Goal: Task Accomplishment & Management: Manage account settings

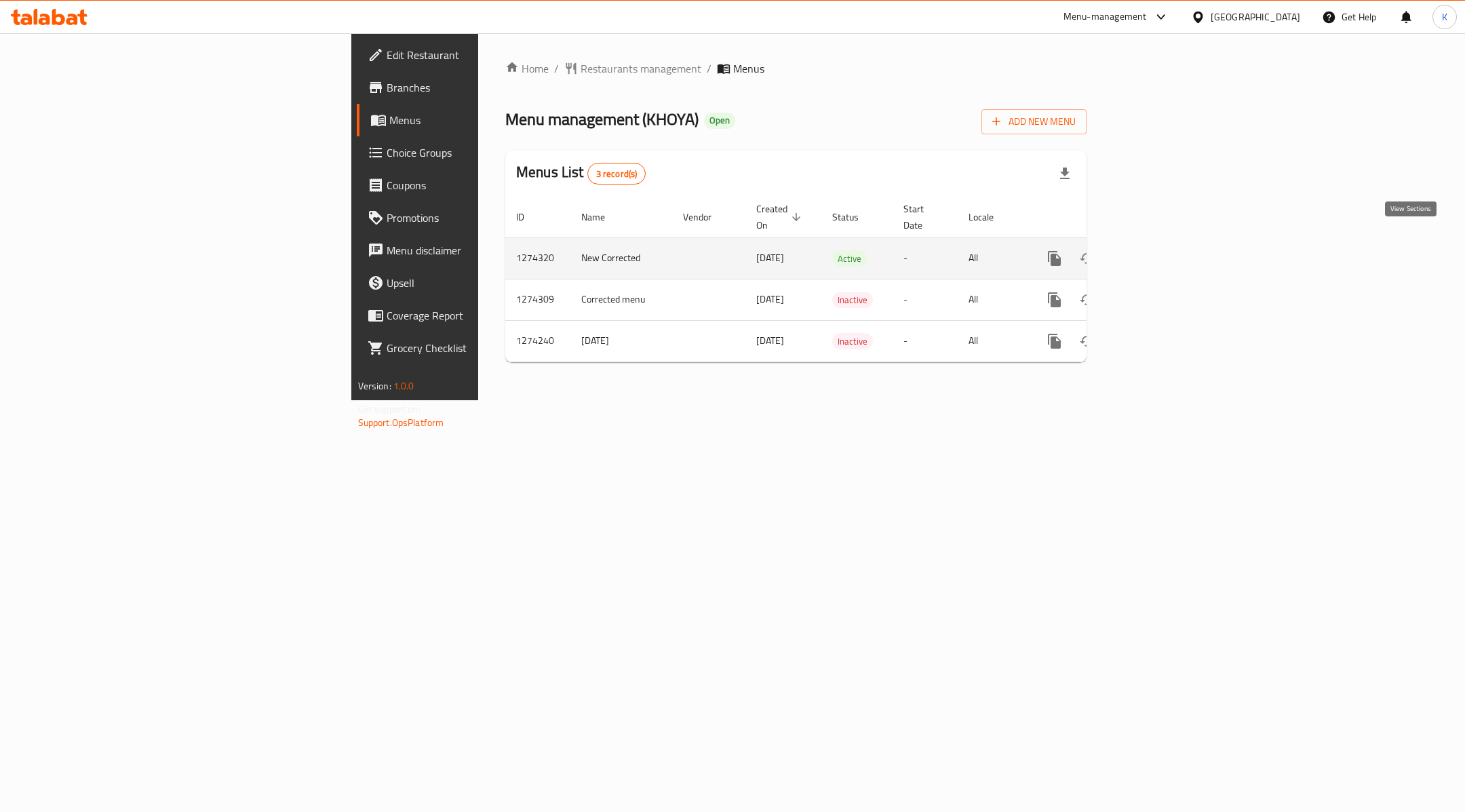
click at [1168, 243] on link "enhanced table" at bounding box center [1152, 258] width 33 height 33
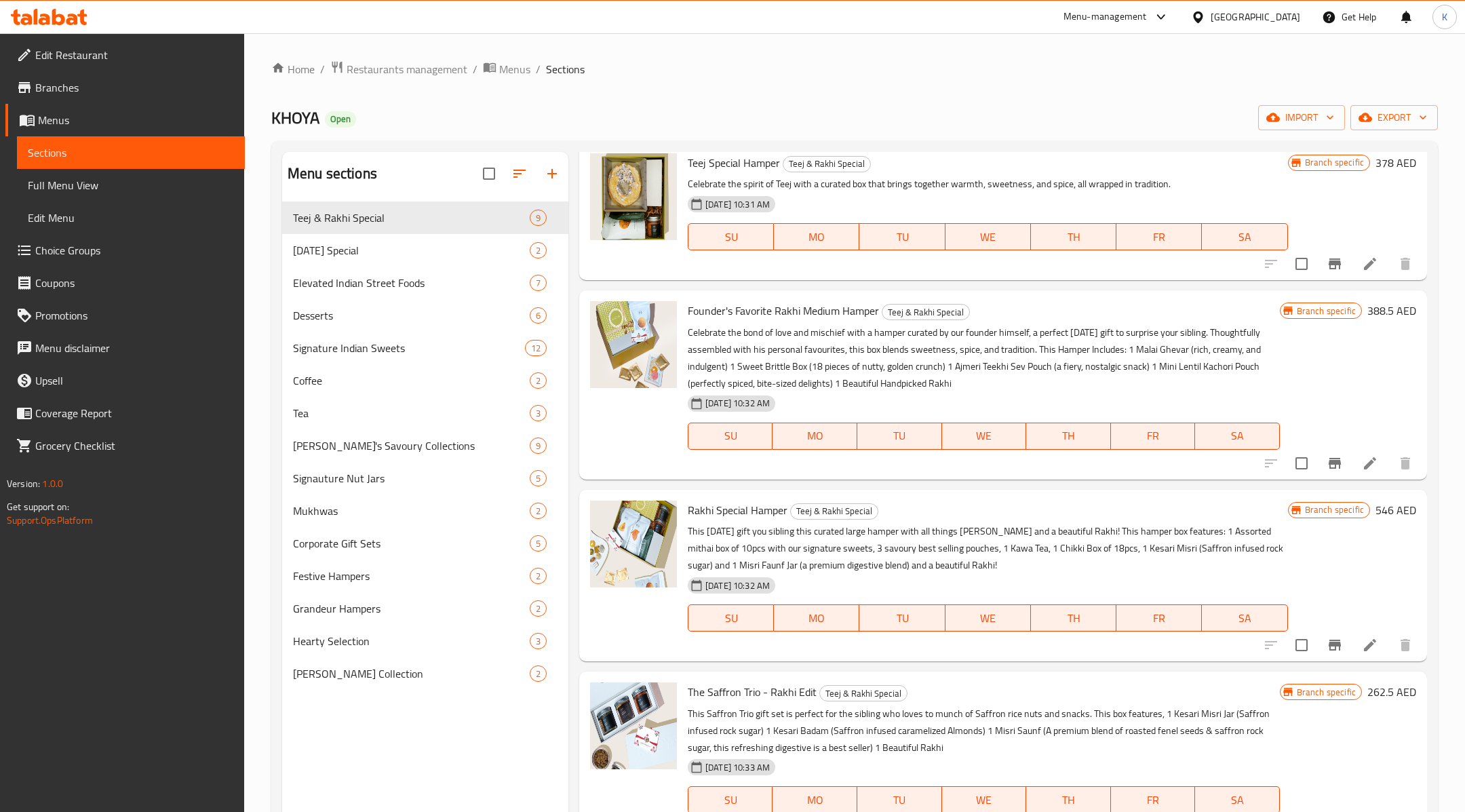
scroll to position [741, 0]
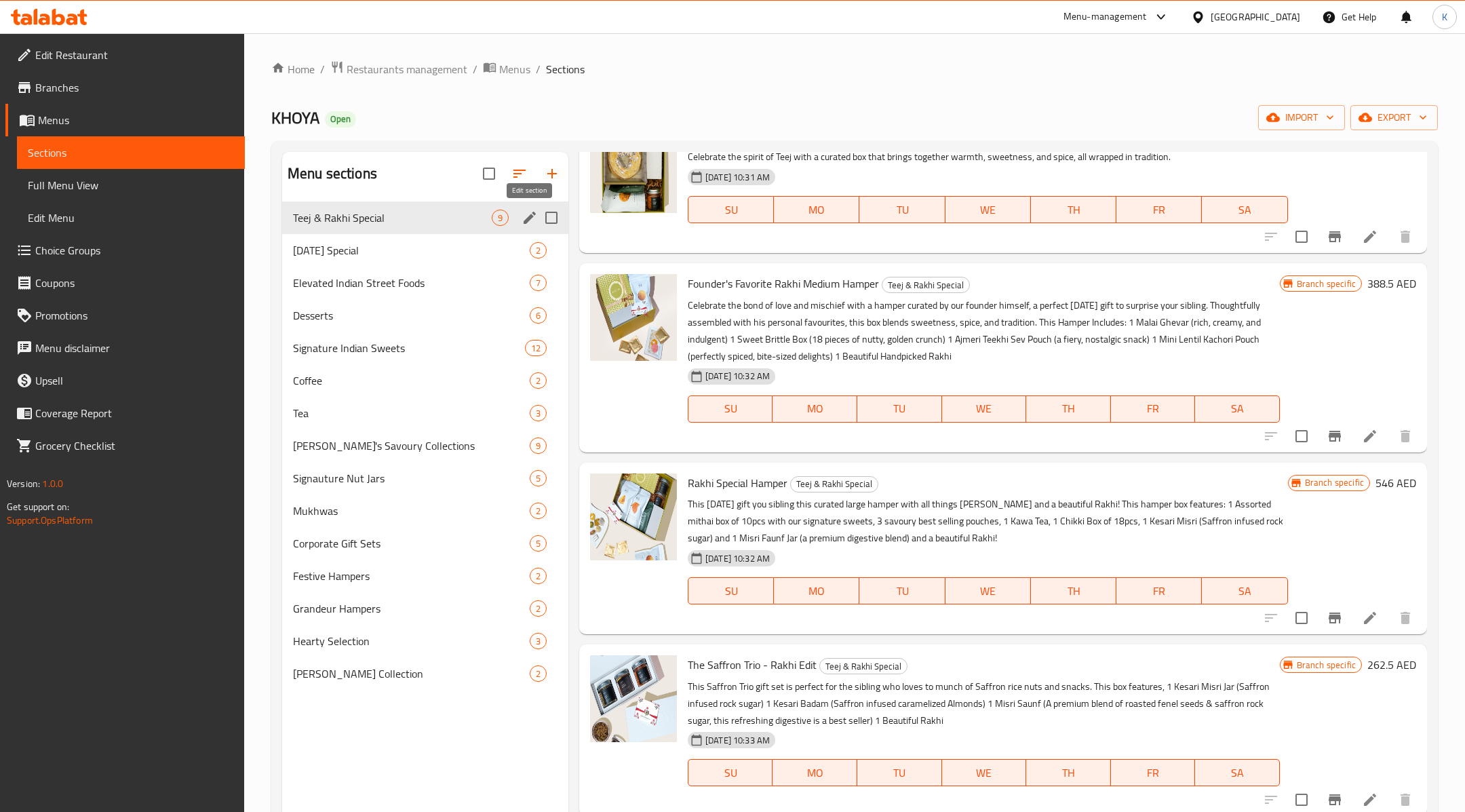
click at [530, 217] on icon "edit" at bounding box center [530, 218] width 12 height 12
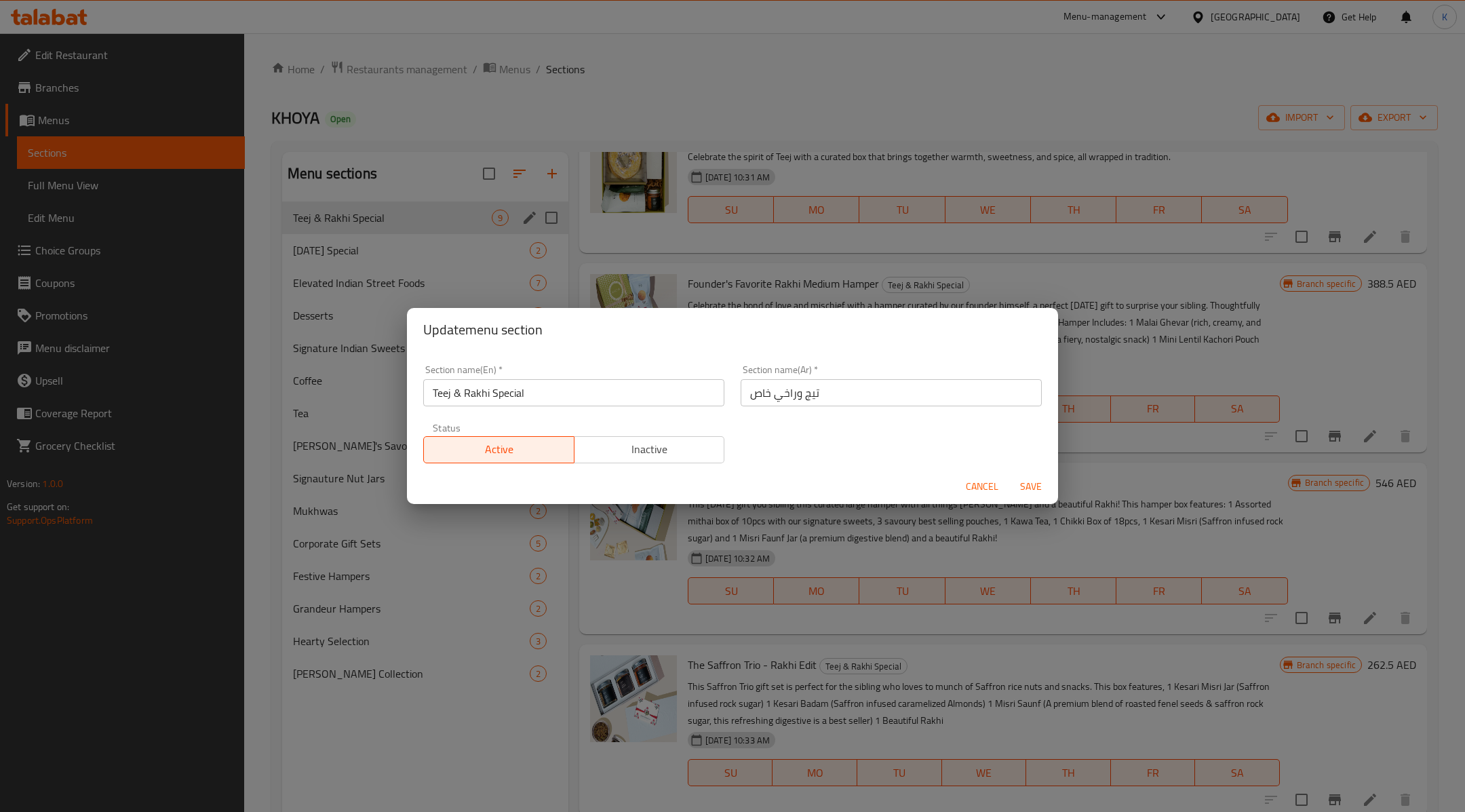
click at [673, 449] on span "Inactive" at bounding box center [649, 449] width 140 height 20
click at [1026, 484] on span "Save" at bounding box center [1031, 486] width 33 height 17
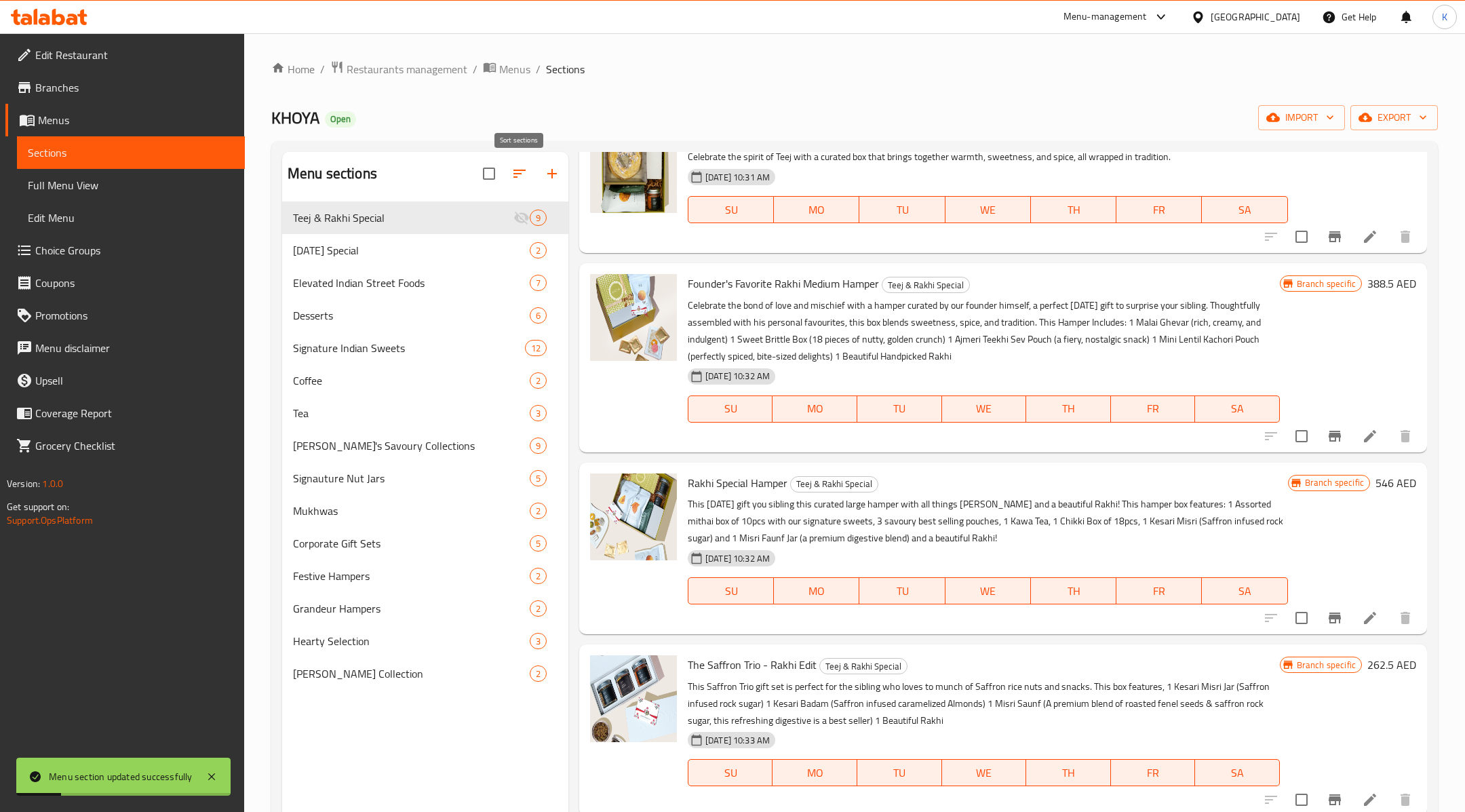
click at [524, 176] on icon "button" at bounding box center [519, 173] width 16 height 16
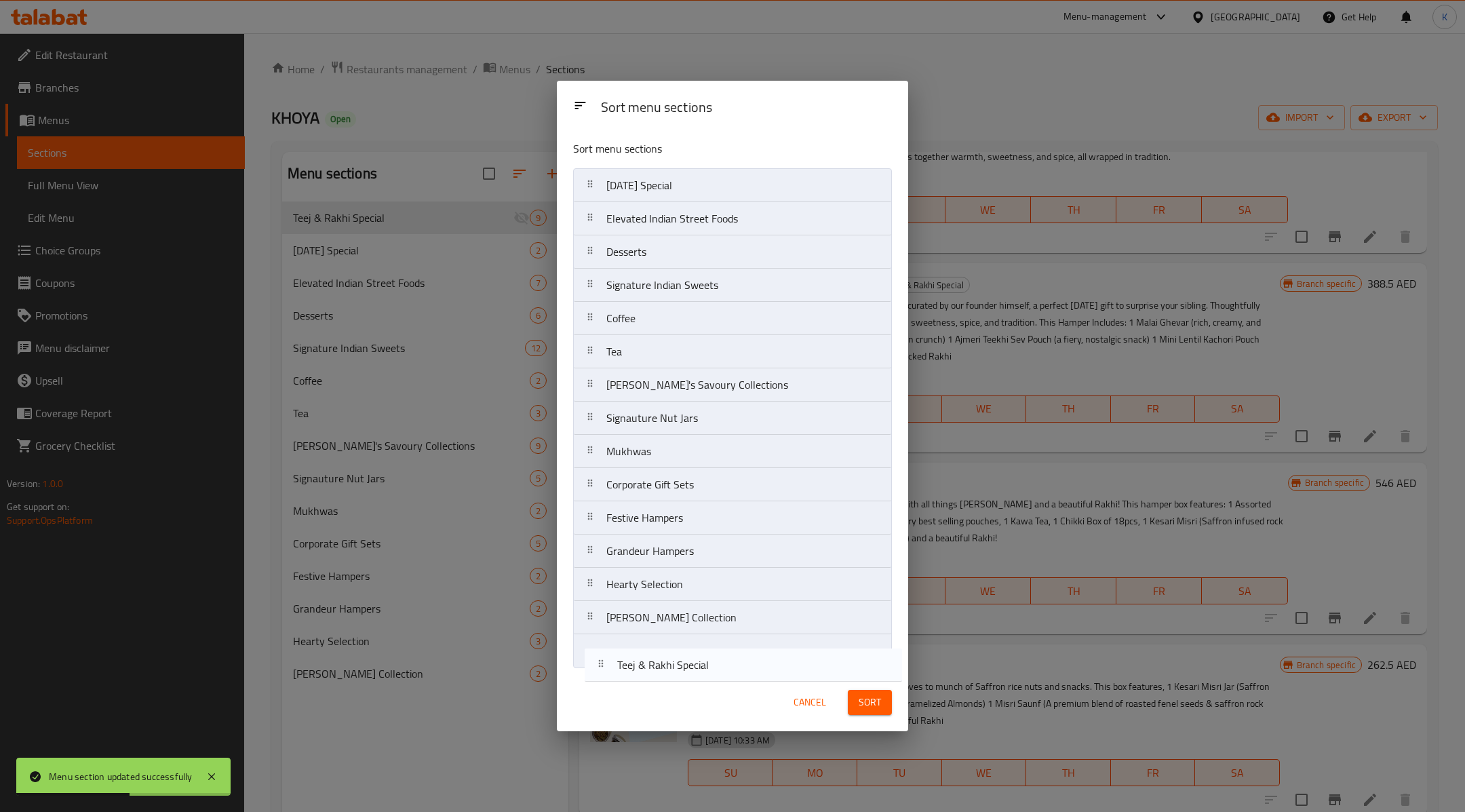
drag, startPoint x: 671, startPoint y: 178, endPoint x: 682, endPoint y: 658, distance: 480.1
click at [682, 658] on nav "Teej & Rakhi Special [DATE] Special Elevated Indian Street Foods Desserts Signa…" at bounding box center [732, 417] width 319 height 500
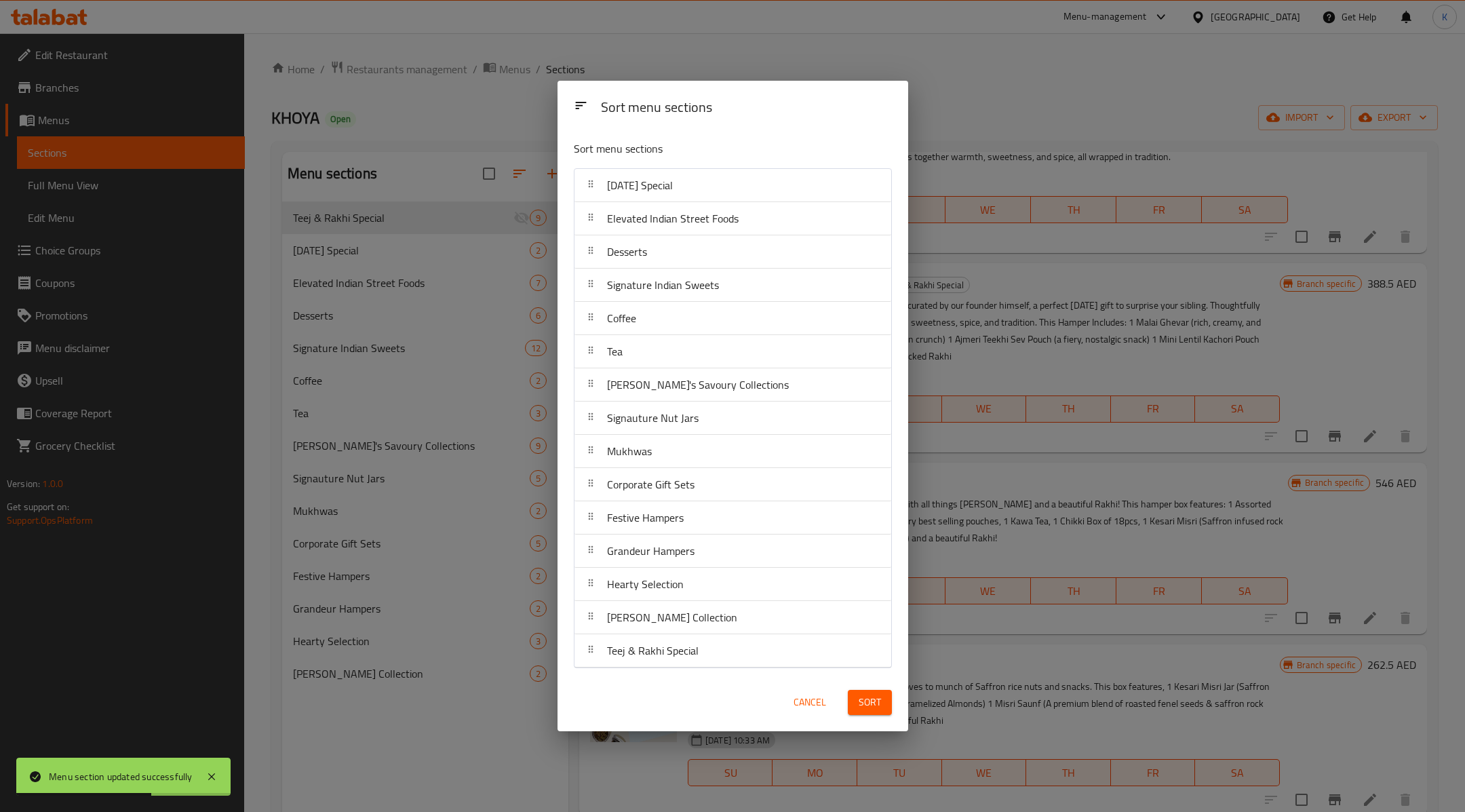
click at [861, 702] on span "Sort" at bounding box center [870, 702] width 23 height 17
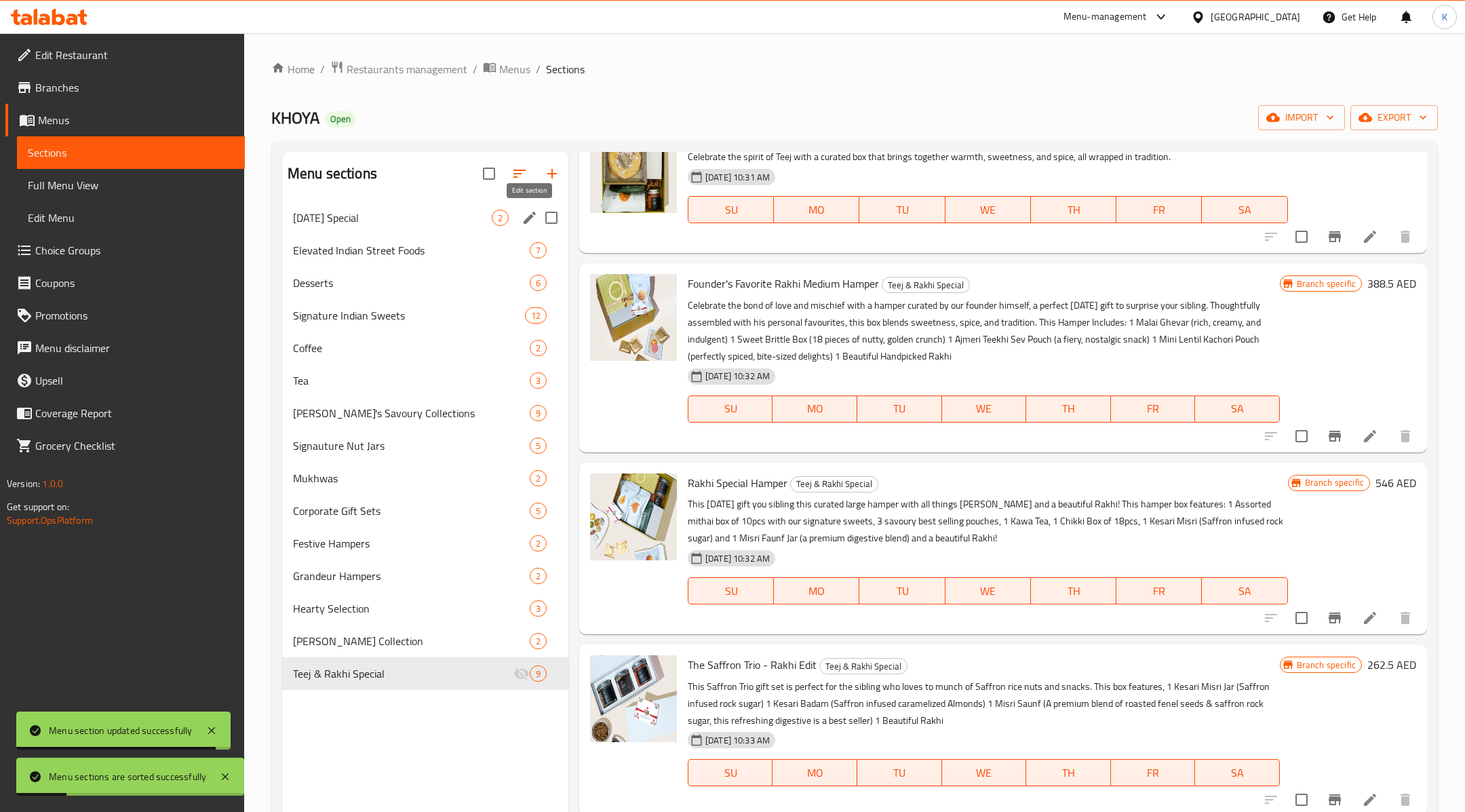
click at [526, 216] on icon "edit" at bounding box center [530, 218] width 16 height 16
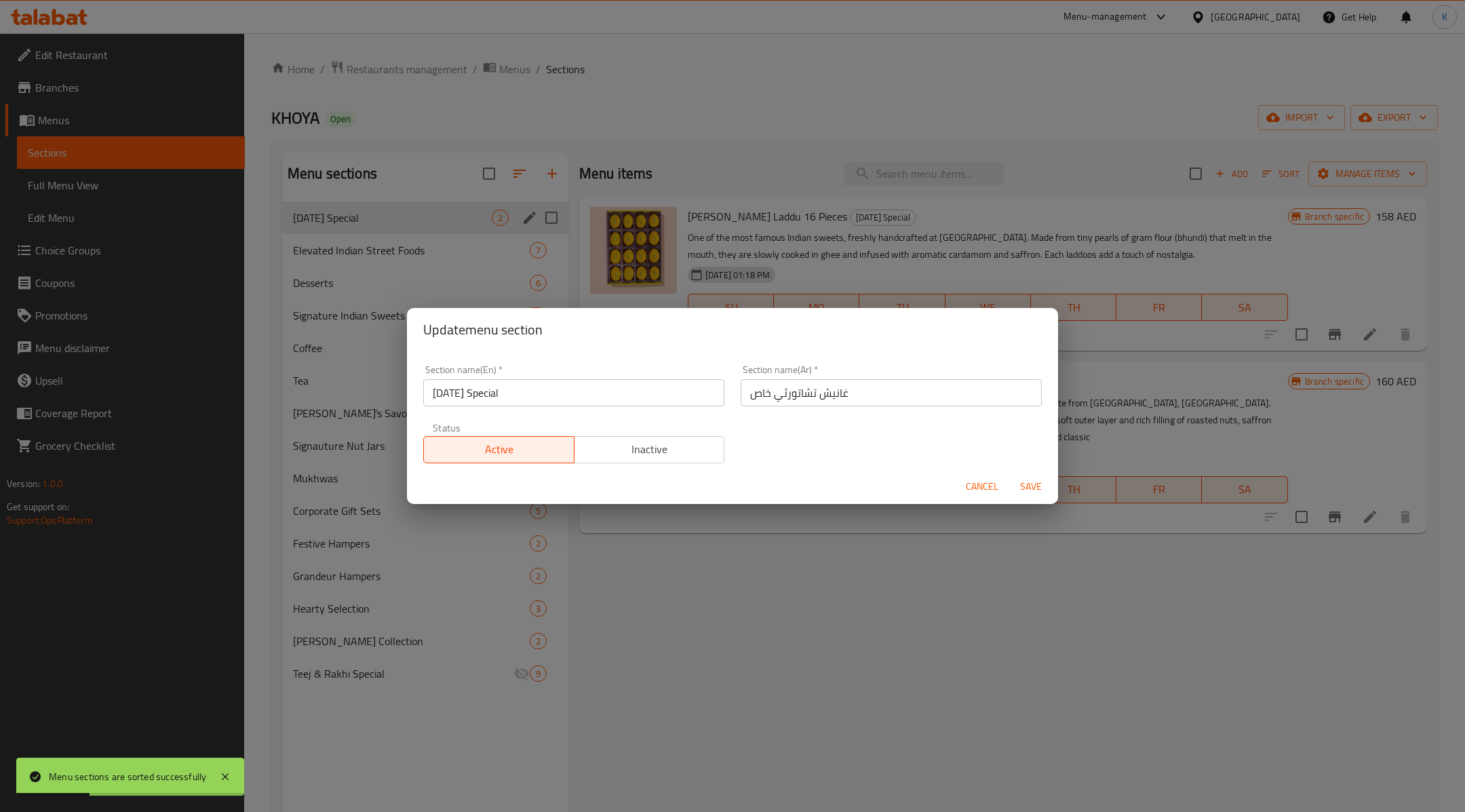
click at [684, 451] on span "Inactive" at bounding box center [649, 449] width 140 height 20
click at [1031, 491] on span "Save" at bounding box center [1031, 486] width 33 height 17
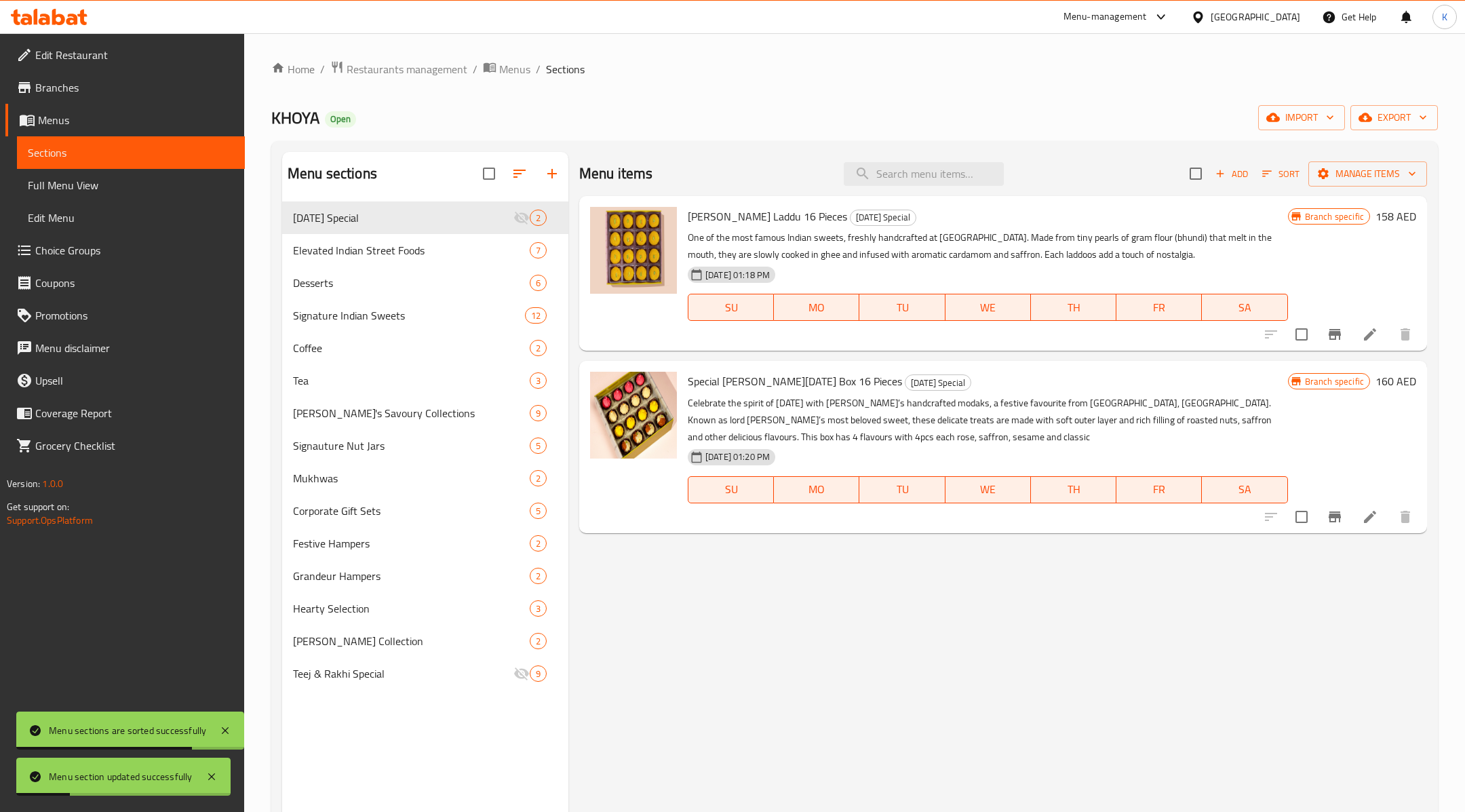
drag, startPoint x: 362, startPoint y: 214, endPoint x: 382, endPoint y: 726, distance: 512.4
click at [382, 726] on div "Menu sections [DATE] Special 2 Elevated Indian Street Foods 7 Desserts 6 Signat…" at bounding box center [425, 558] width 286 height 812
drag, startPoint x: 297, startPoint y: 221, endPoint x: 363, endPoint y: 403, distance: 193.6
click at [329, 486] on div "[DATE] Special 2 Elevated Indian Street Foods 7 Desserts 6 Signature Indian Swe…" at bounding box center [425, 445] width 286 height 488
click at [517, 177] on icon "button" at bounding box center [519, 174] width 12 height 8
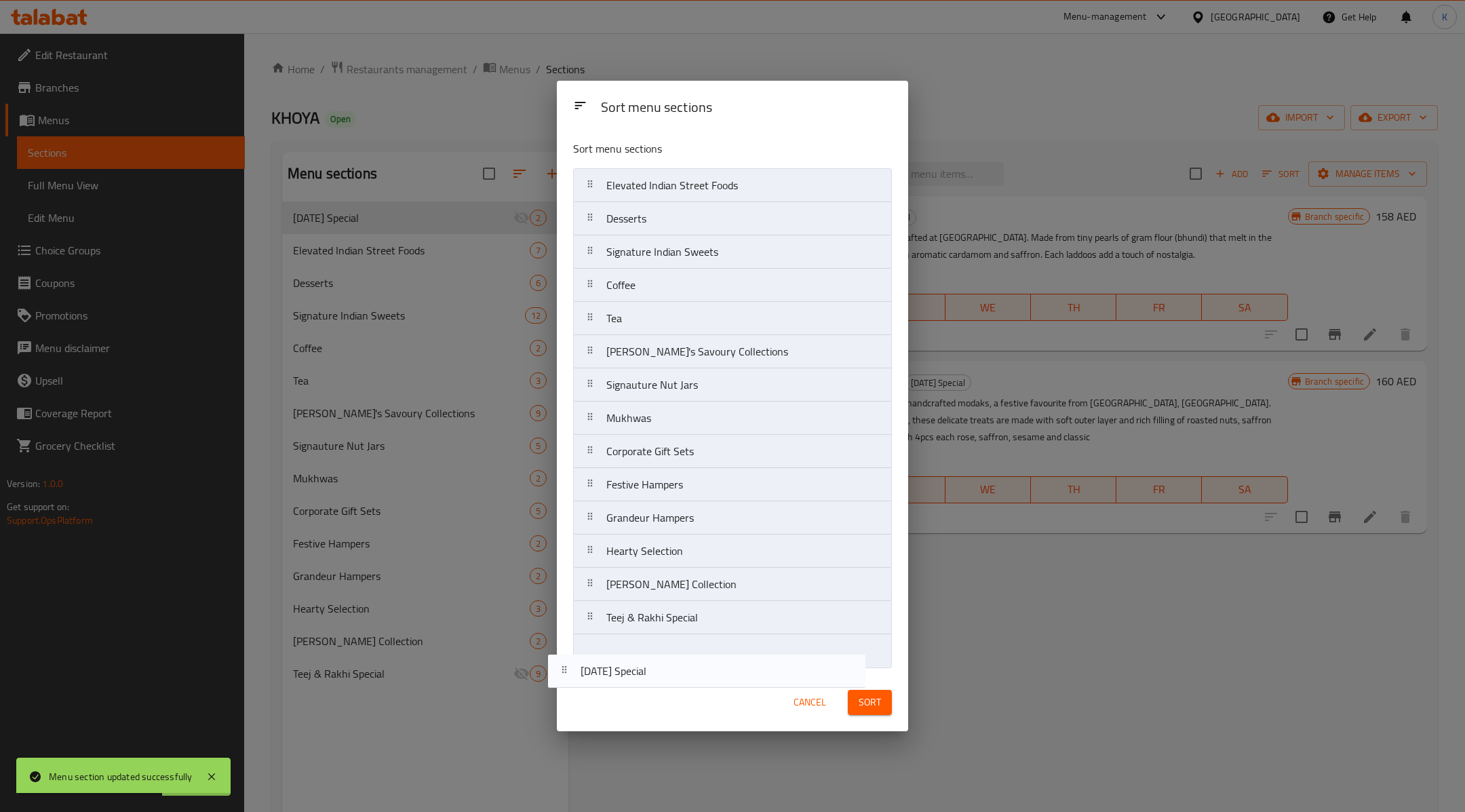
drag, startPoint x: 665, startPoint y: 188, endPoint x: 639, endPoint y: 680, distance: 492.7
click at [639, 680] on div "Sort menu sections Sort menu sections [DATE] Special Elevated Indian Street Foo…" at bounding box center [732, 406] width 351 height 650
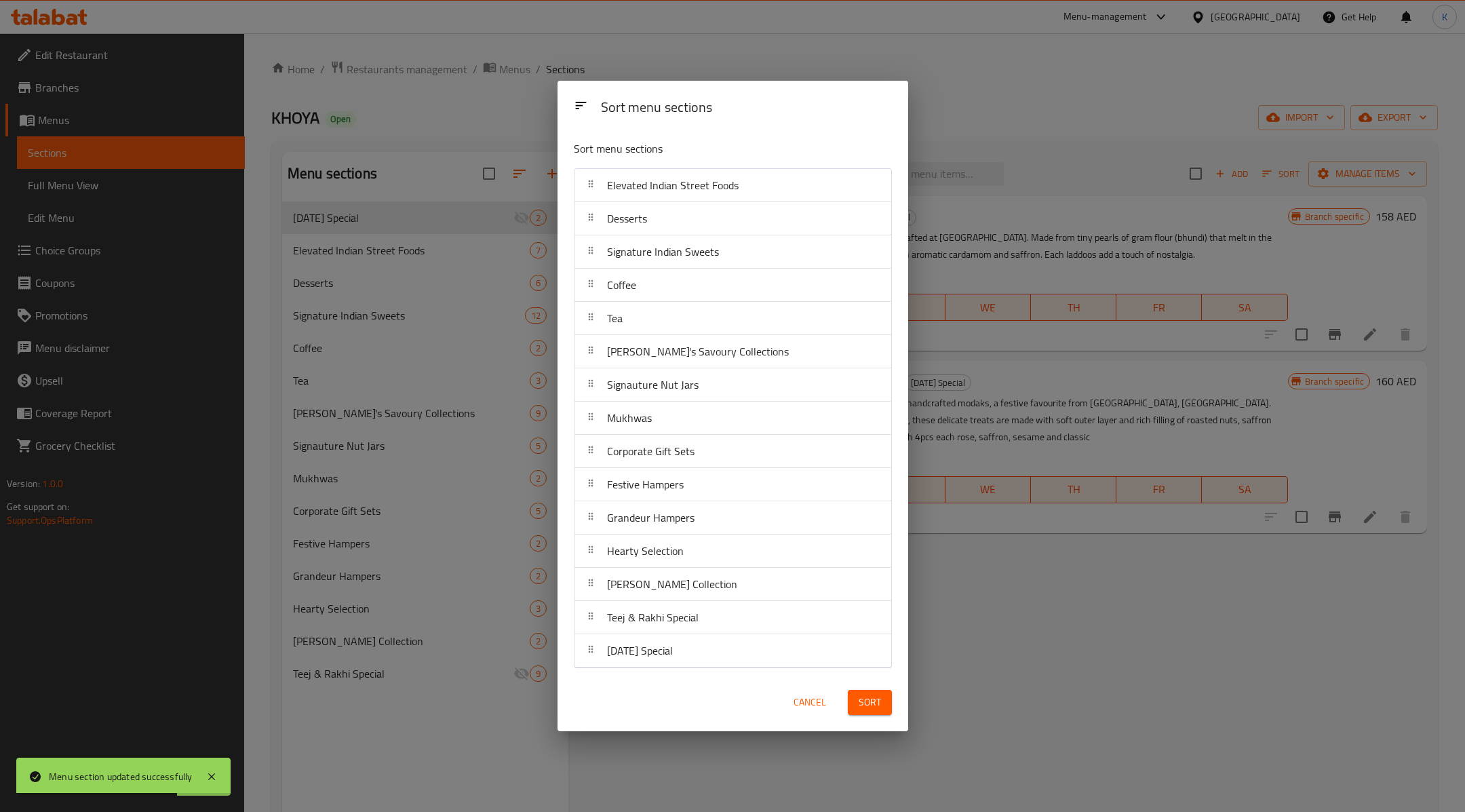
click at [874, 703] on span "Sort" at bounding box center [870, 702] width 23 height 17
